Goal: Navigation & Orientation: Understand site structure

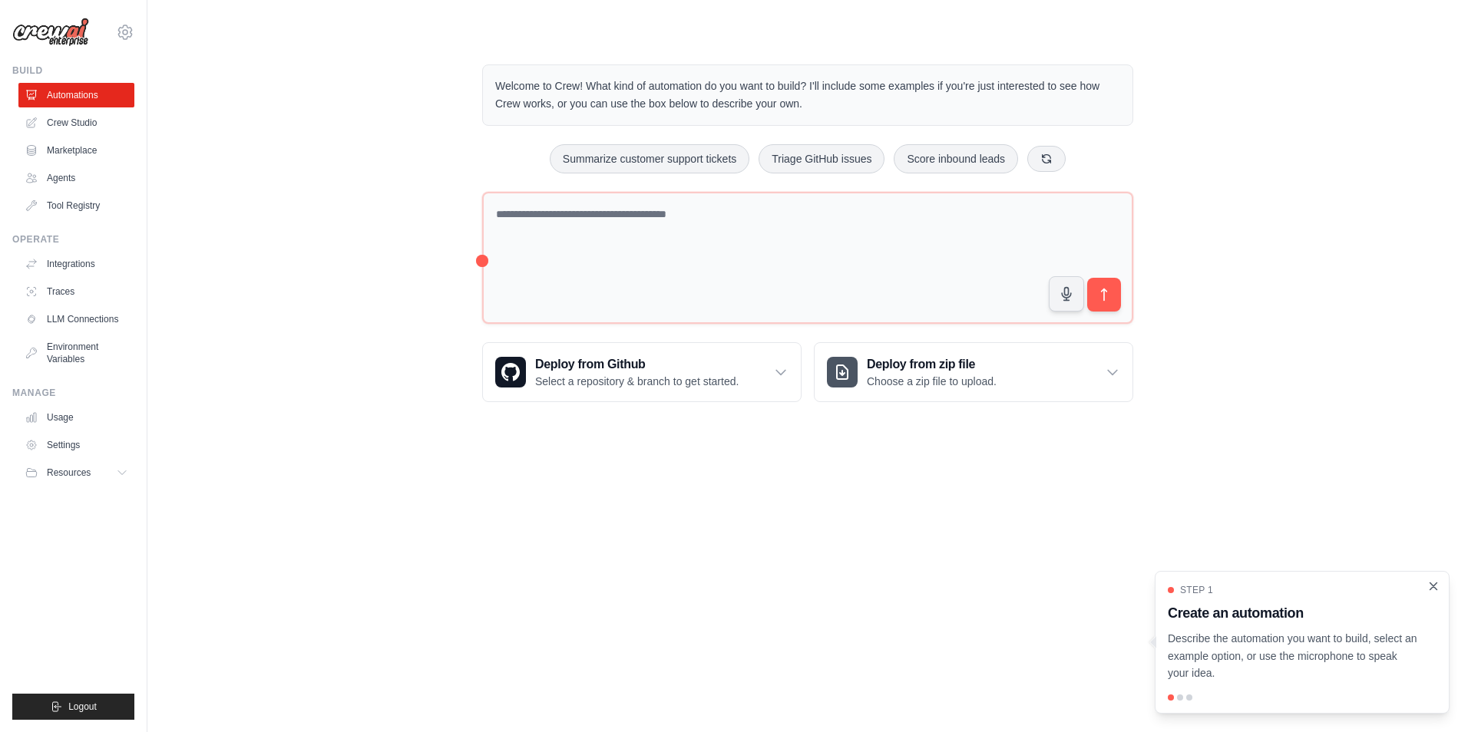
click at [1434, 584] on icon "Close walkthrough" at bounding box center [1433, 587] width 14 height 14
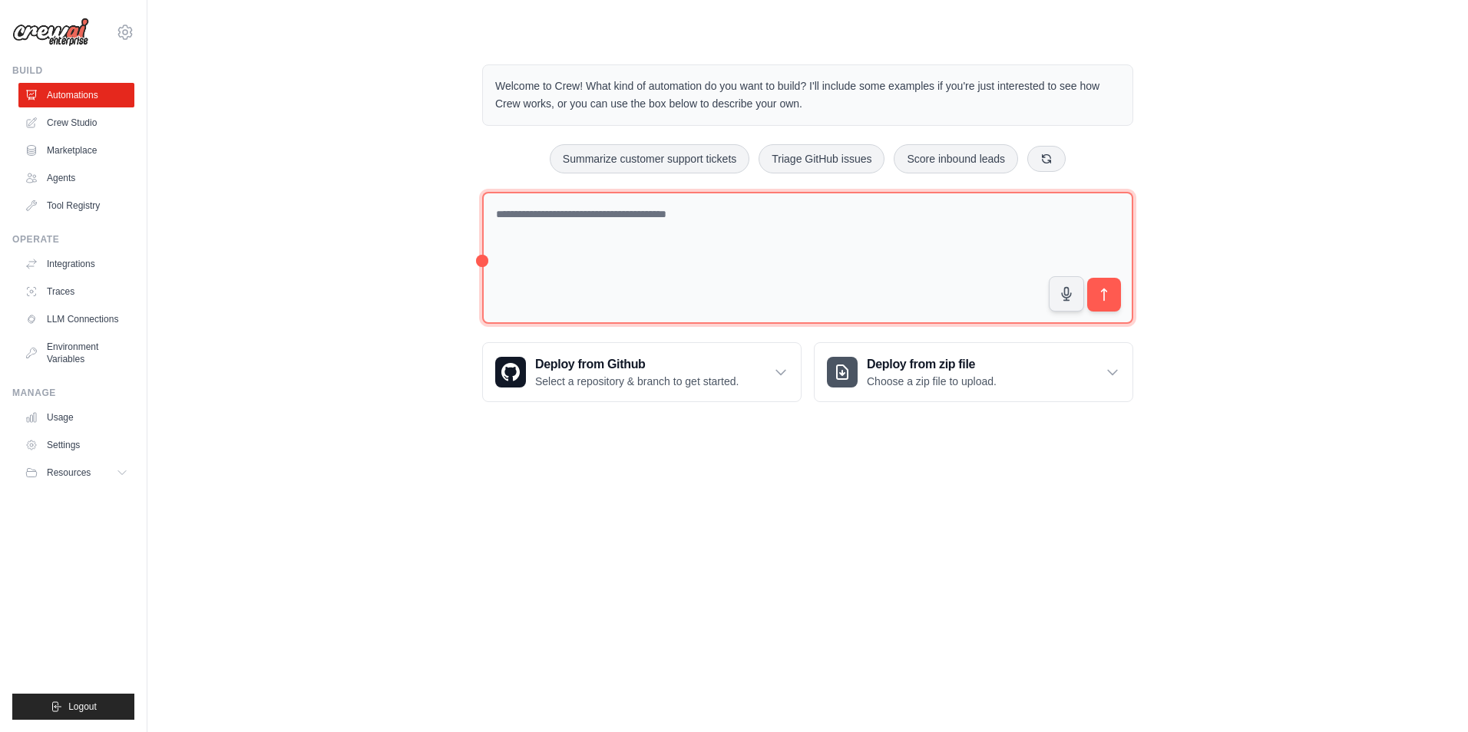
click at [615, 217] on textarea at bounding box center [807, 258] width 651 height 133
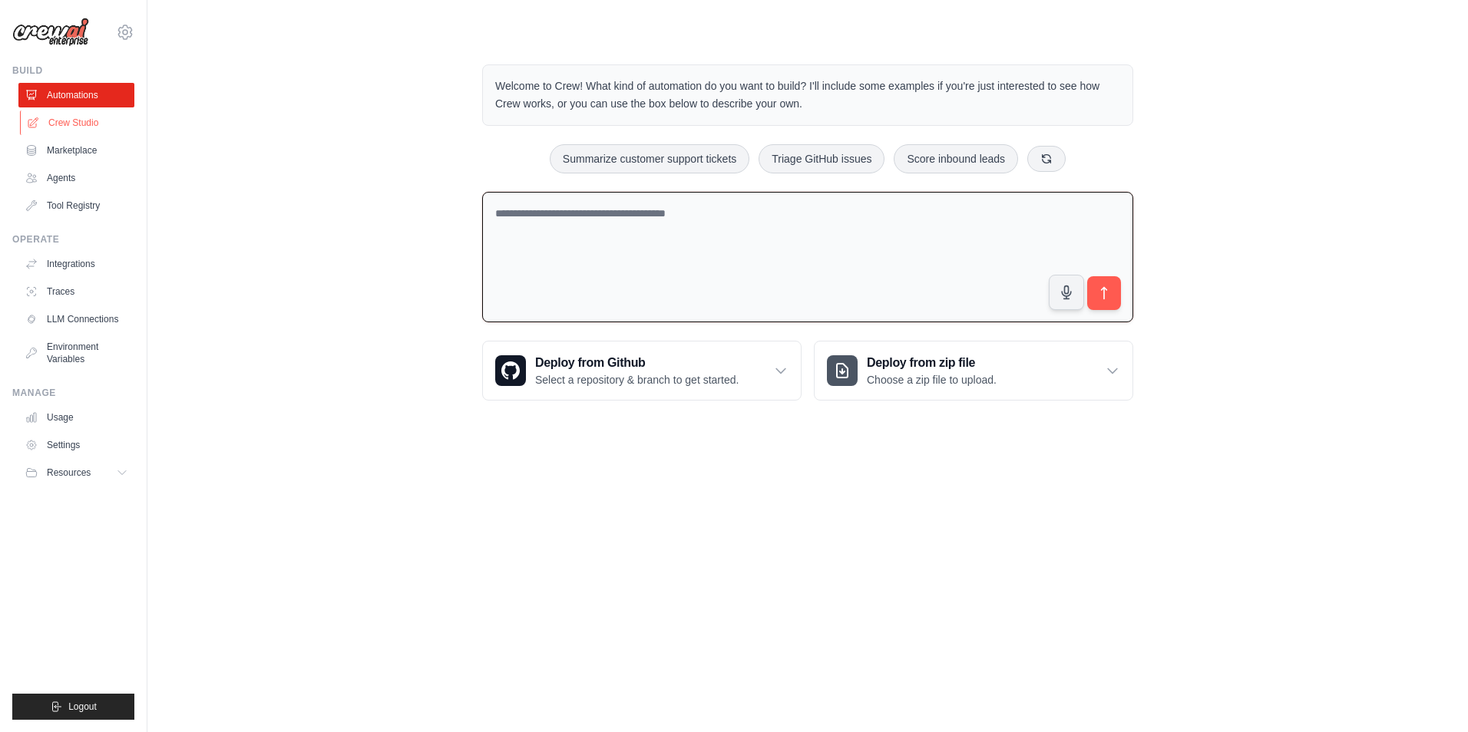
click at [81, 118] on link "Crew Studio" at bounding box center [78, 123] width 116 height 25
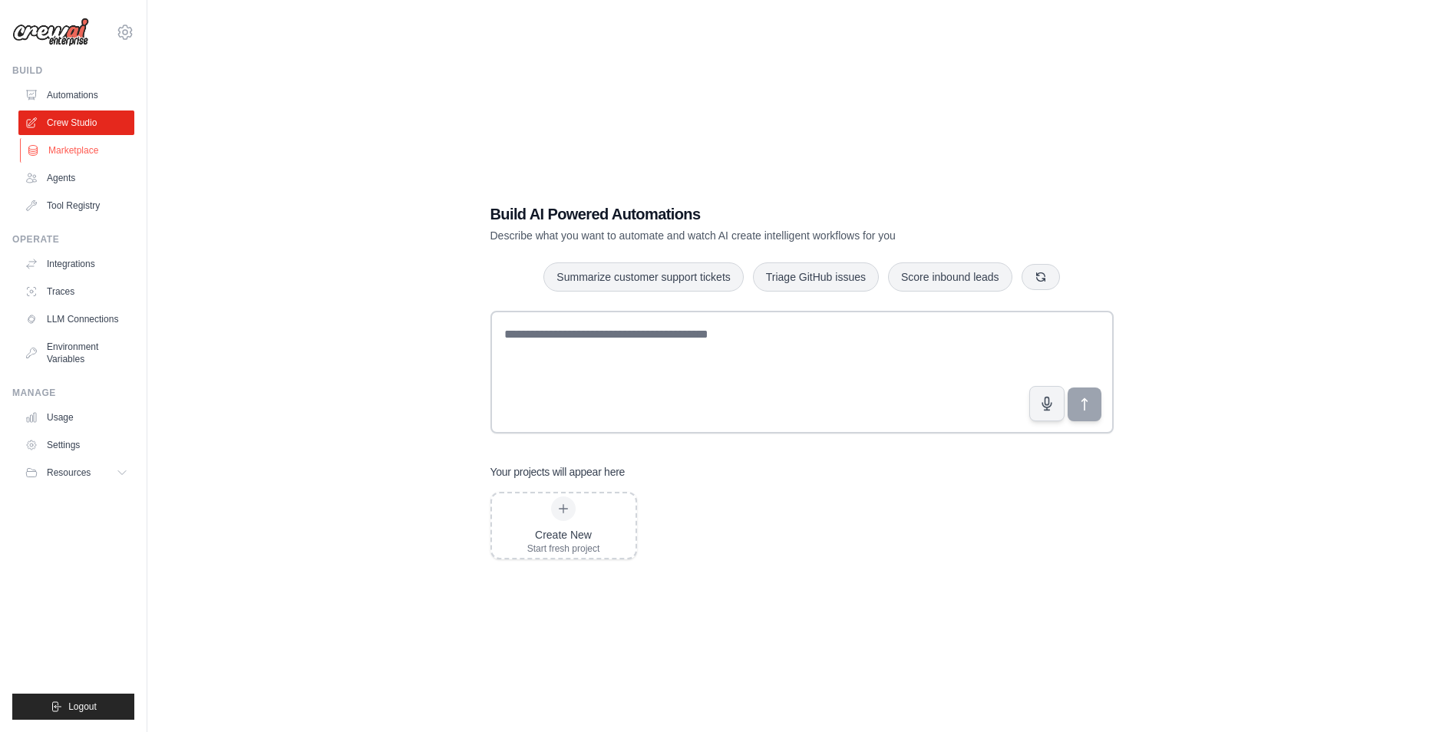
click at [81, 147] on link "Marketplace" at bounding box center [78, 150] width 116 height 25
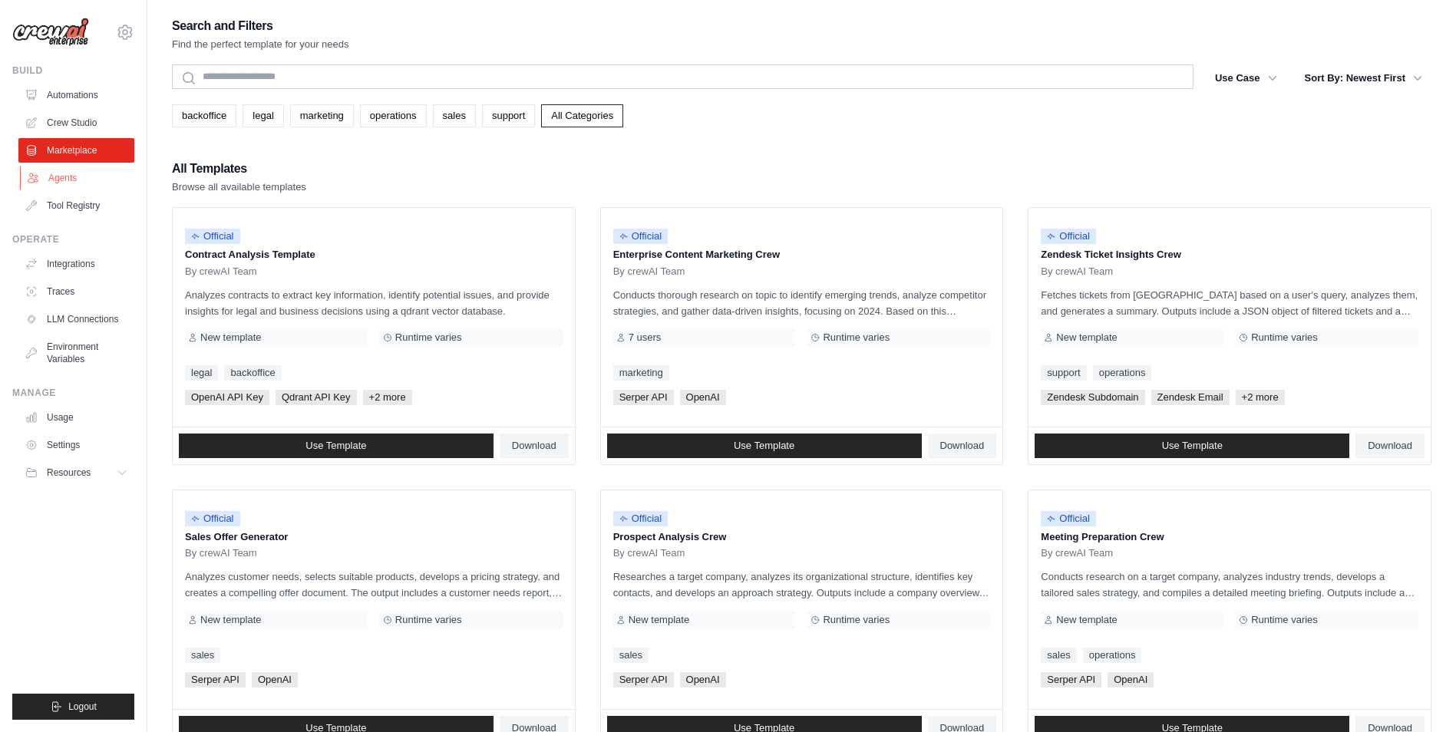
click at [80, 179] on link "Agents" at bounding box center [78, 178] width 116 height 25
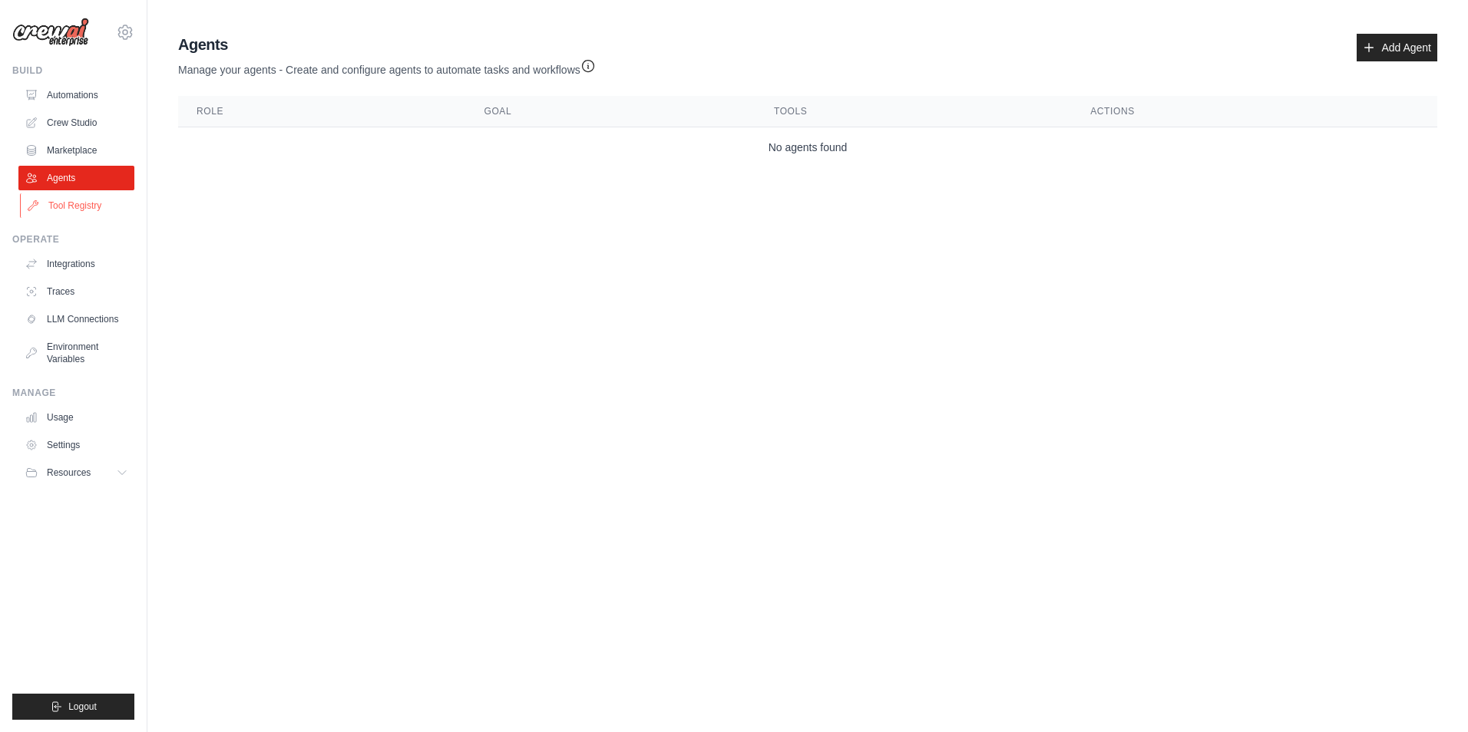
click at [83, 210] on link "Tool Registry" at bounding box center [78, 205] width 116 height 25
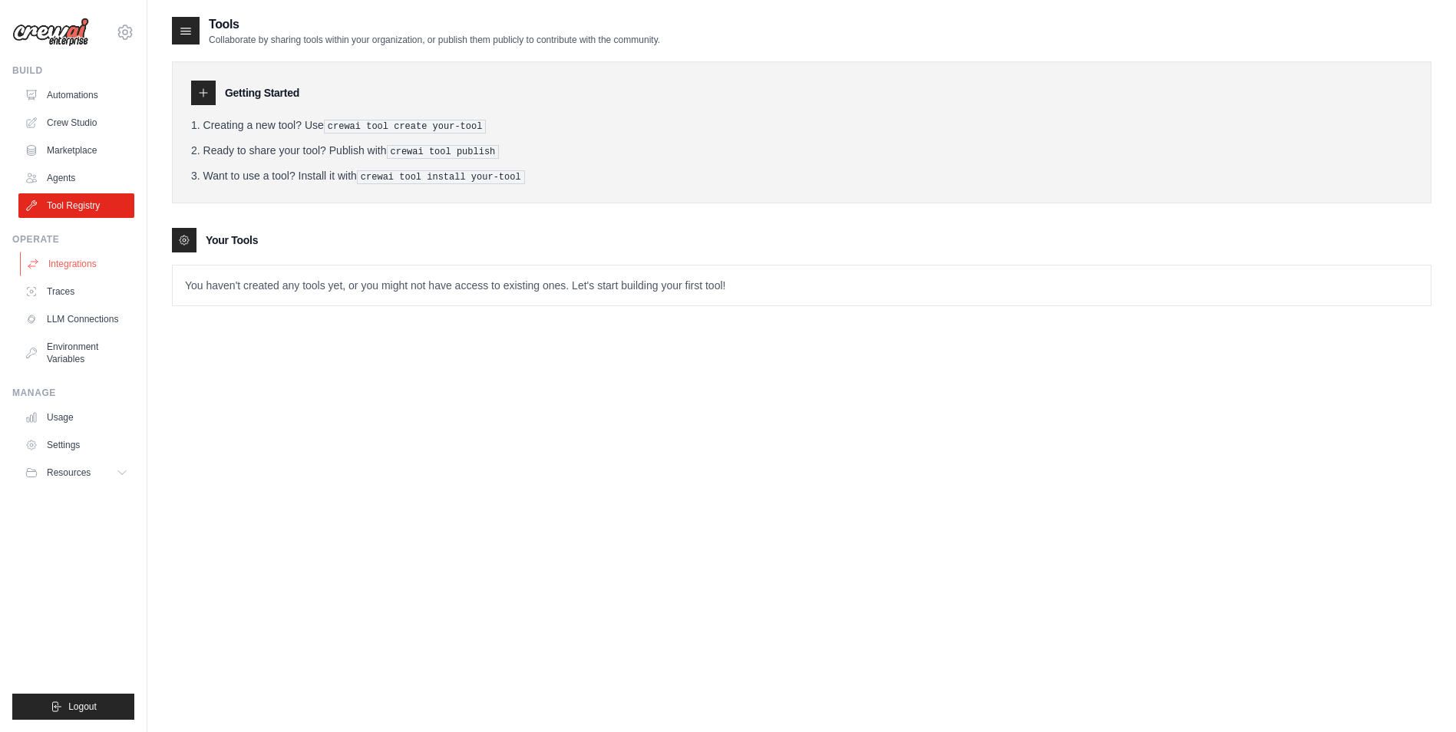
click at [72, 269] on link "Integrations" at bounding box center [78, 264] width 116 height 25
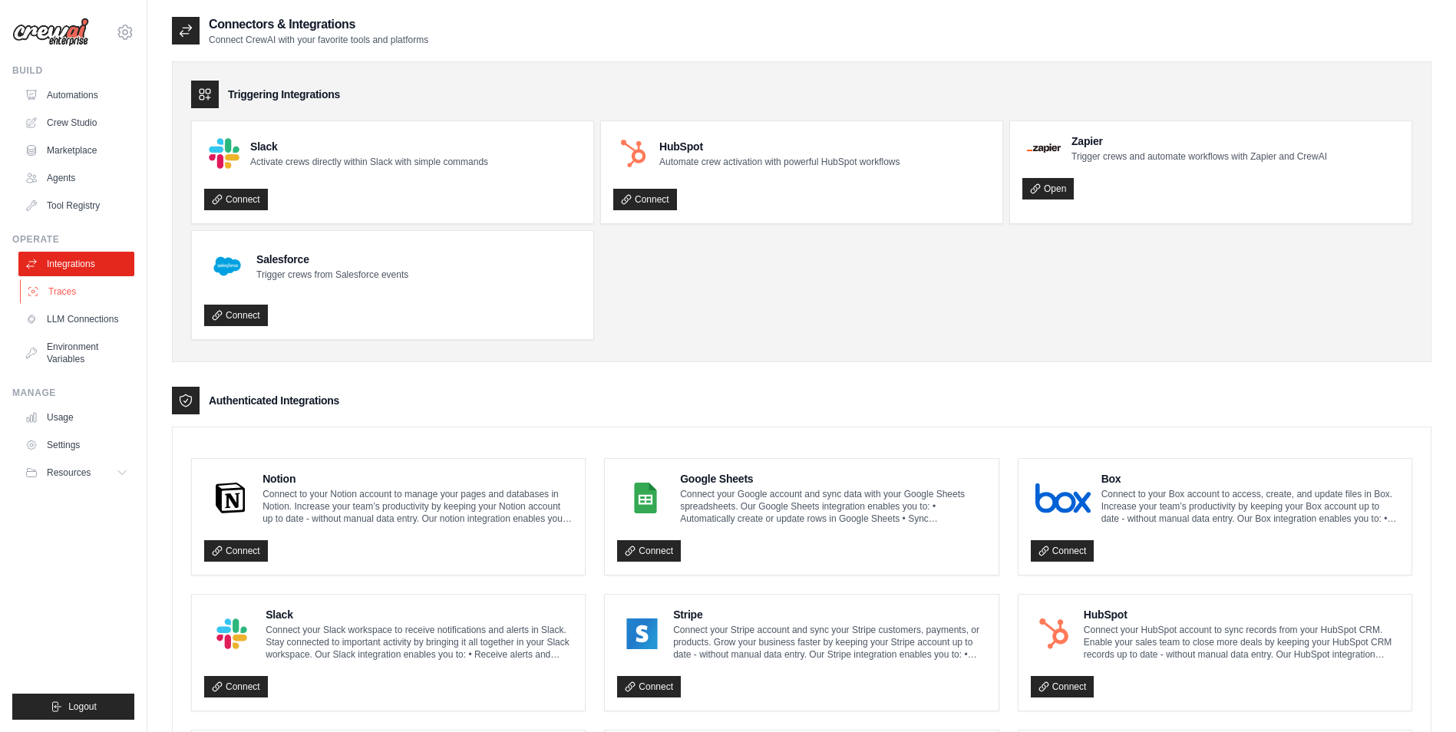
click at [69, 293] on link "Traces" at bounding box center [78, 291] width 116 height 25
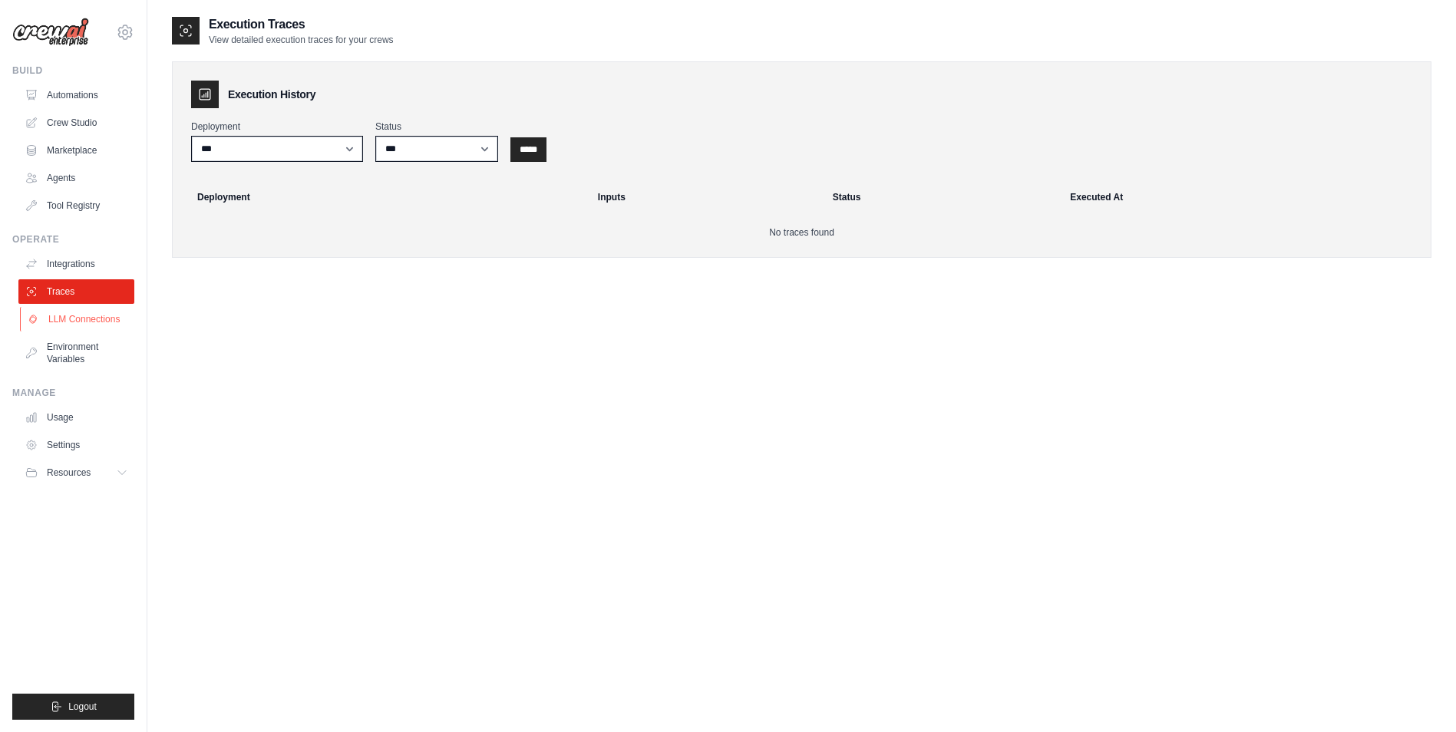
click at [72, 320] on link "LLM Connections" at bounding box center [78, 319] width 116 height 25
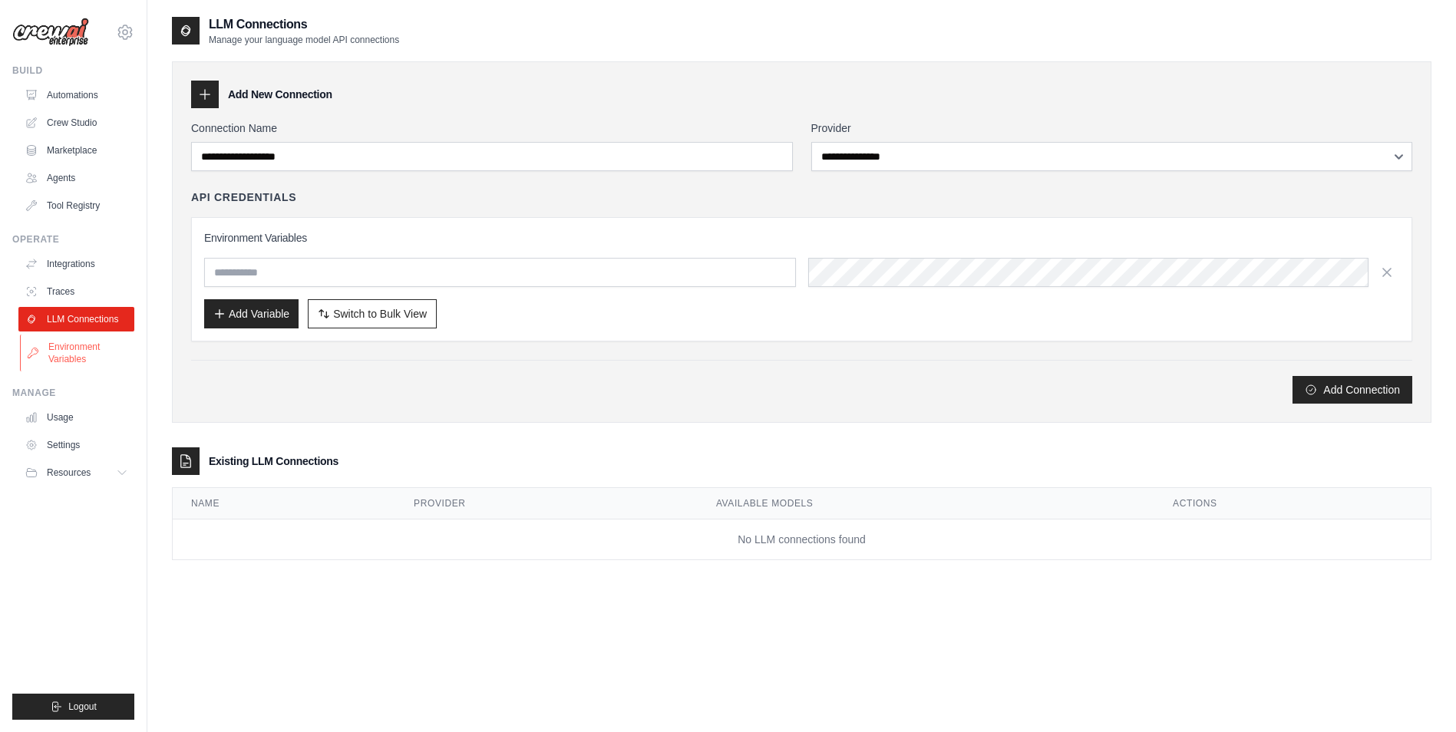
click at [93, 344] on link "Environment Variables" at bounding box center [78, 353] width 116 height 37
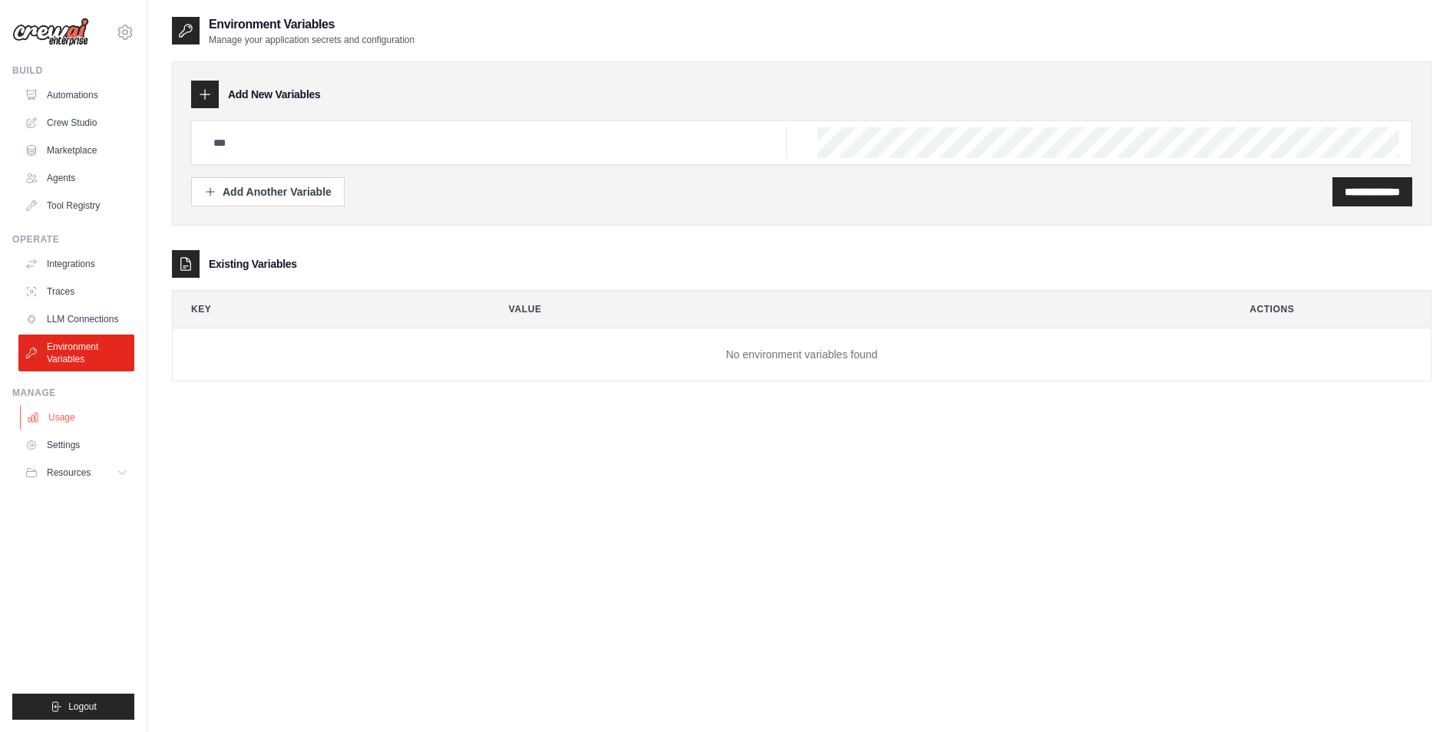
click at [65, 420] on link "Usage" at bounding box center [78, 417] width 116 height 25
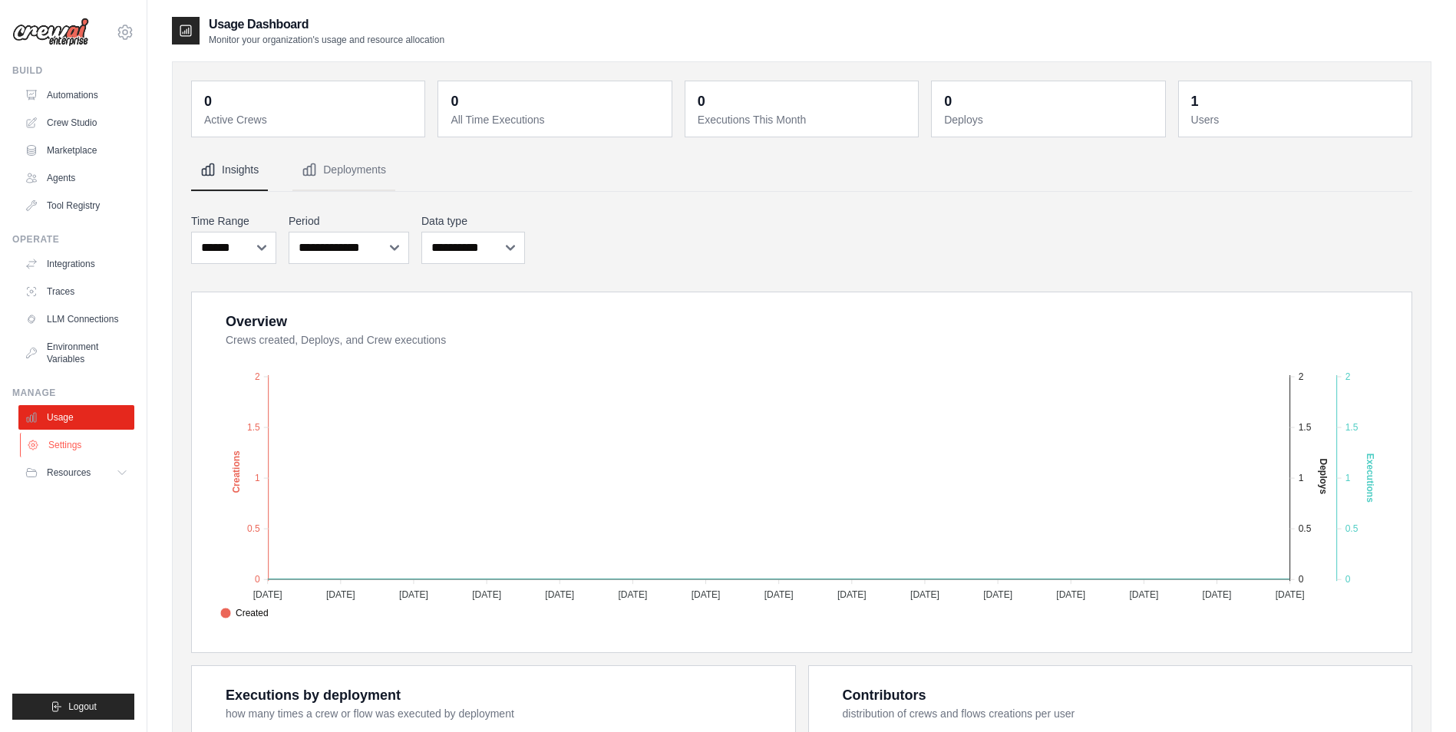
click at [68, 451] on link "Settings" at bounding box center [78, 445] width 116 height 25
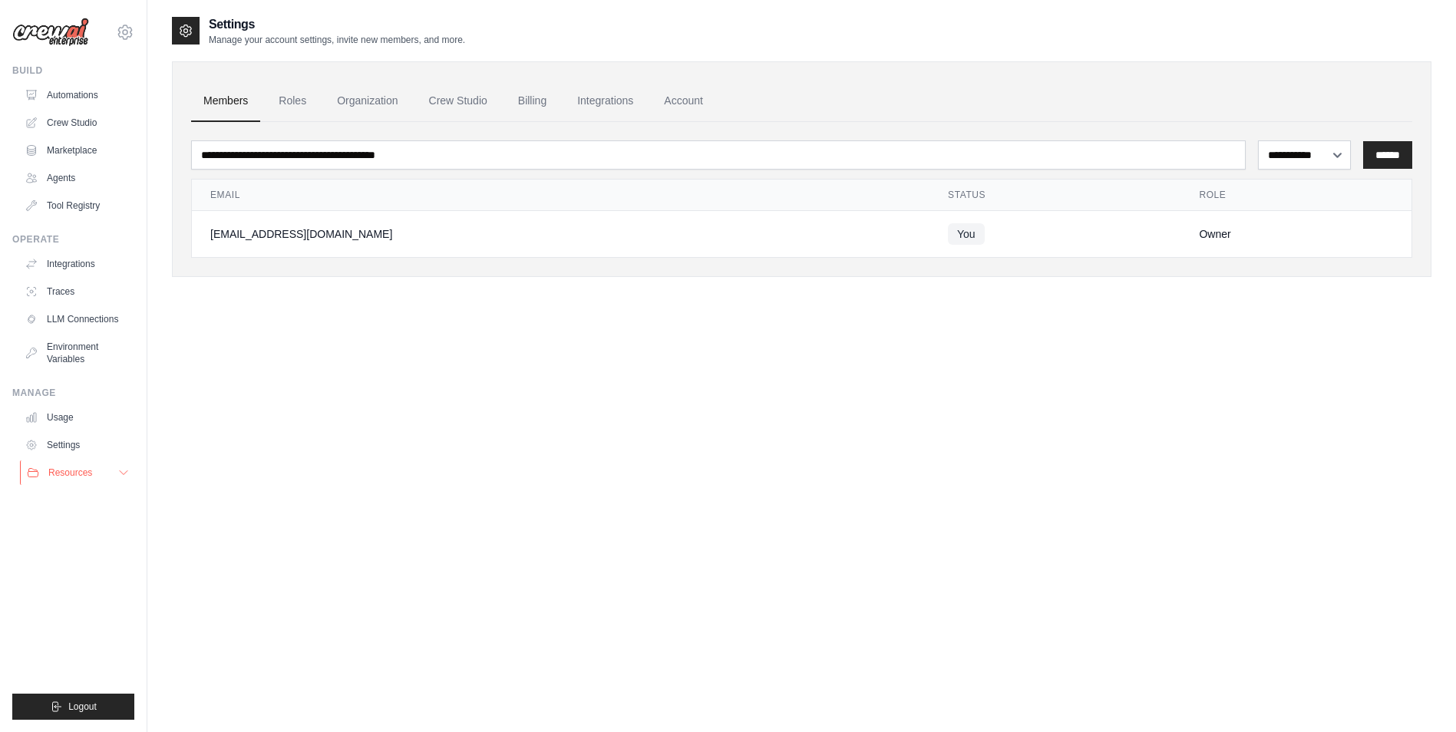
click at [94, 474] on button "Resources" at bounding box center [78, 473] width 116 height 25
click at [84, 514] on link "GitHub" at bounding box center [82, 523] width 107 height 21
